Goal: Register for event/course

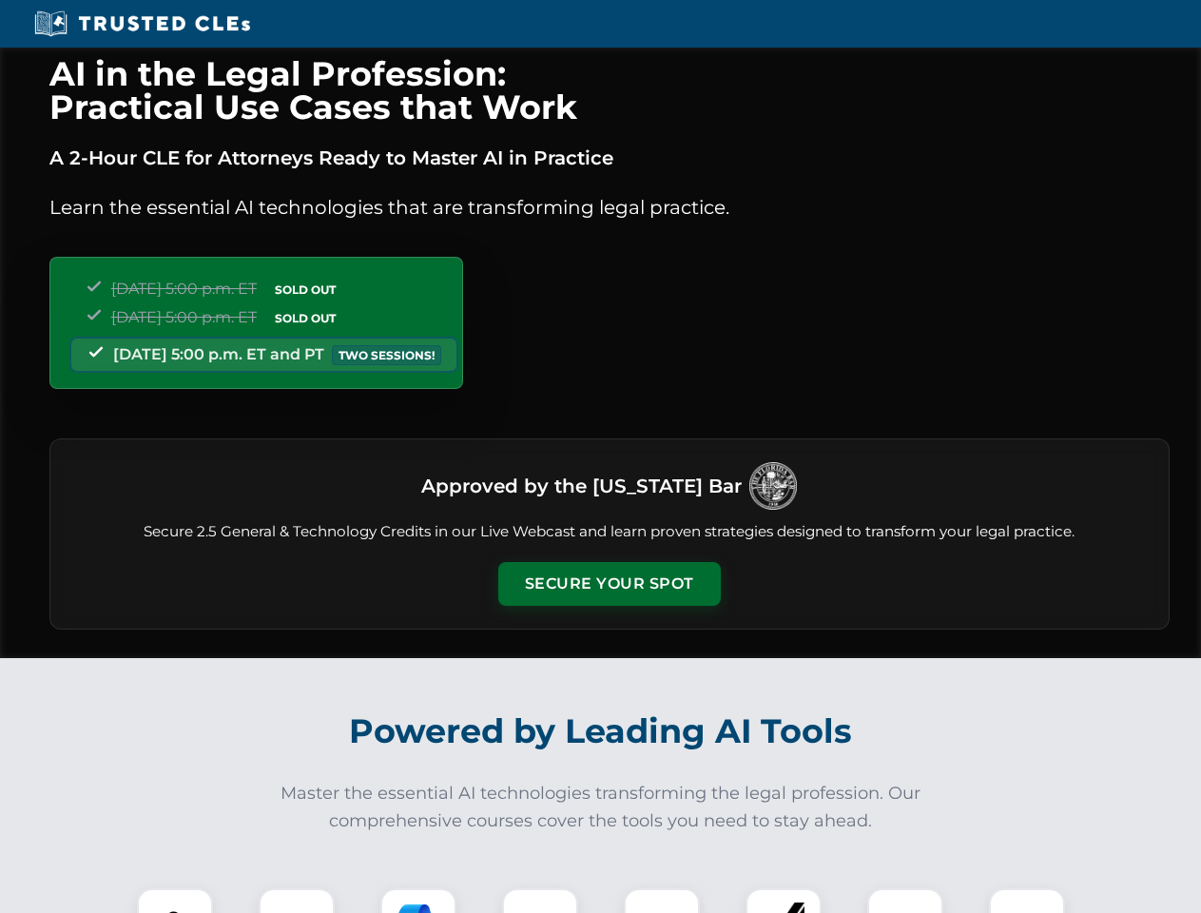
click at [609, 584] on button "Secure Your Spot" at bounding box center [609, 584] width 223 height 44
click at [175, 900] on img at bounding box center [174, 926] width 55 height 55
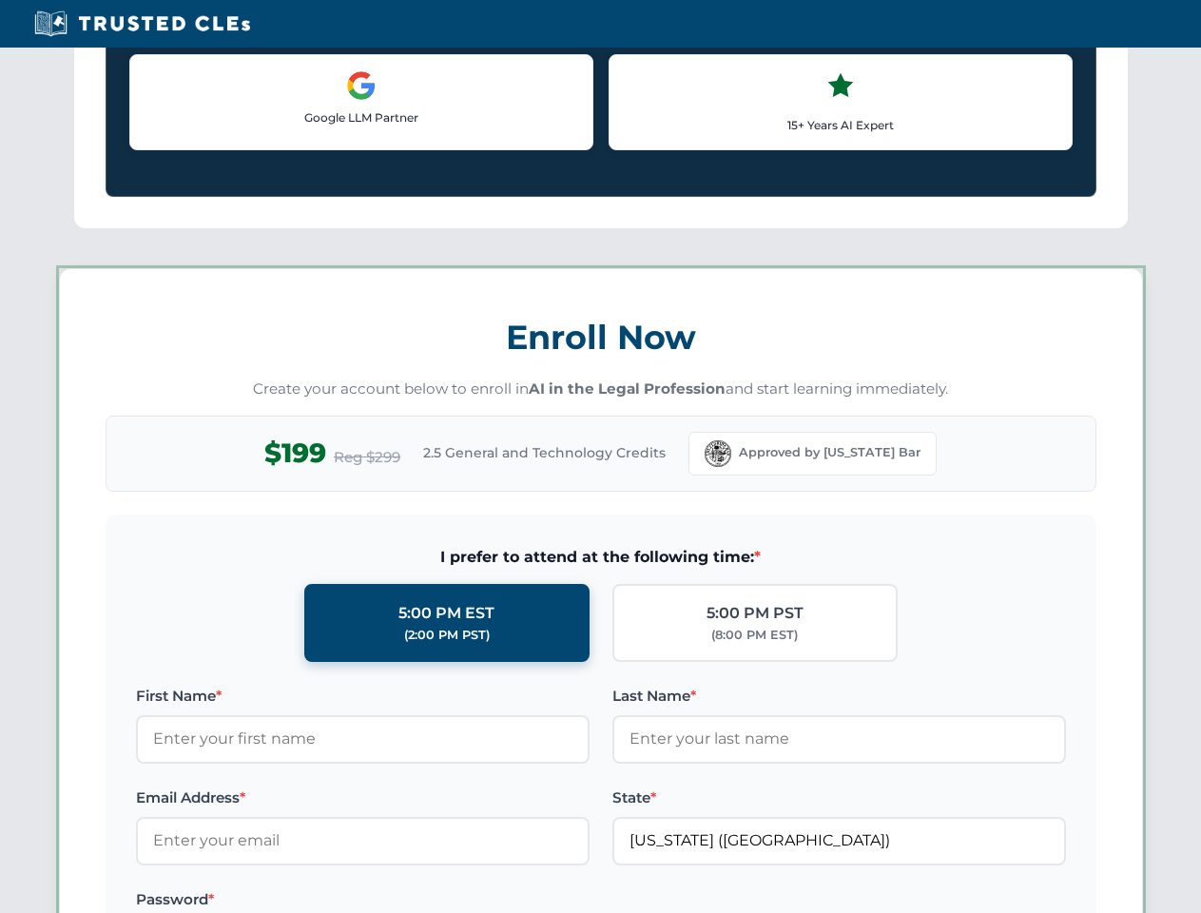
click at [418, 900] on label "Password *" at bounding box center [363, 899] width 454 height 23
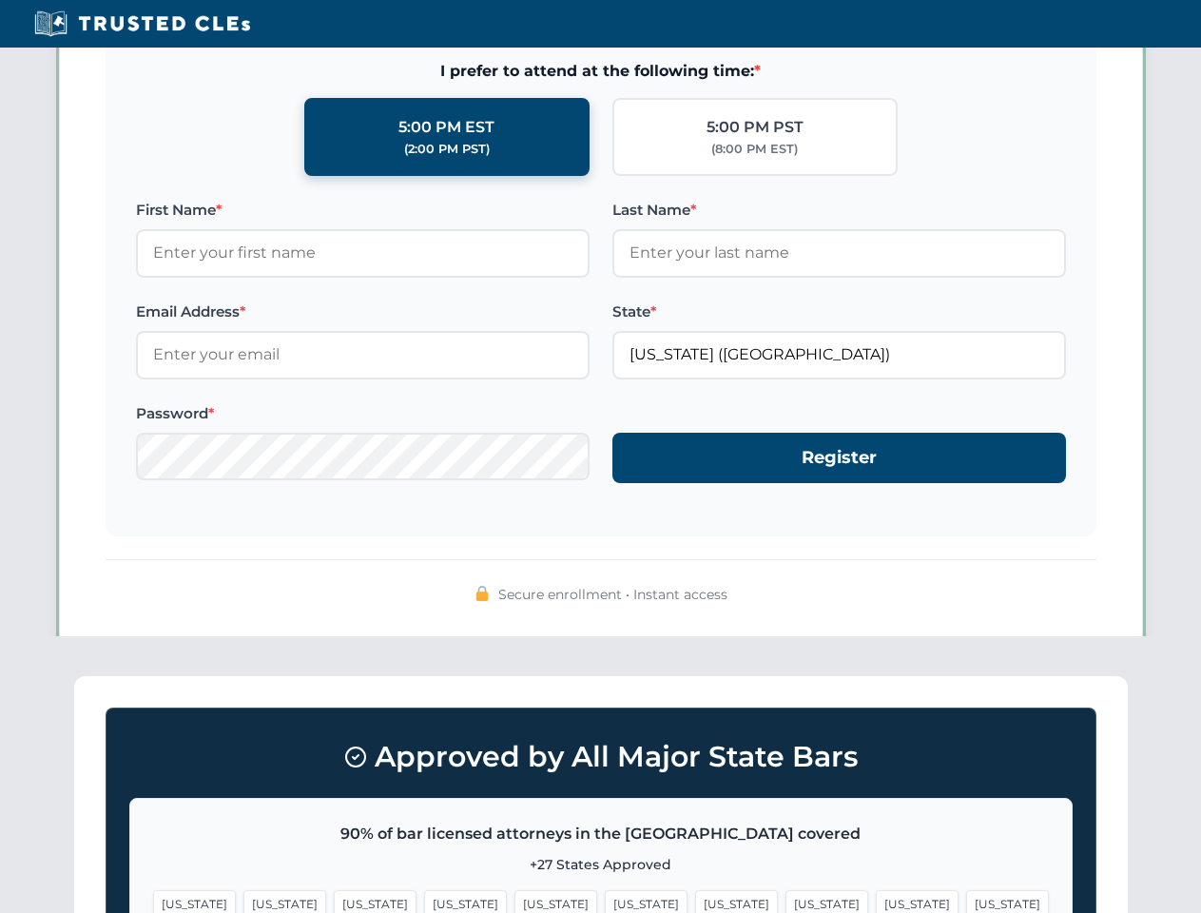
click at [876, 900] on span "[US_STATE]" at bounding box center [917, 904] width 83 height 28
